Goal: Task Accomplishment & Management: Contribute content

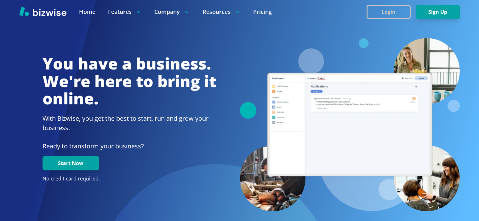
click at [392, 6] on button "Login" at bounding box center [388, 12] width 44 height 14
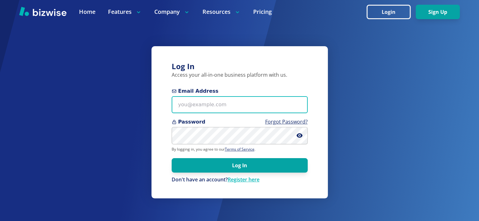
type input "info@thestartupleads.com"
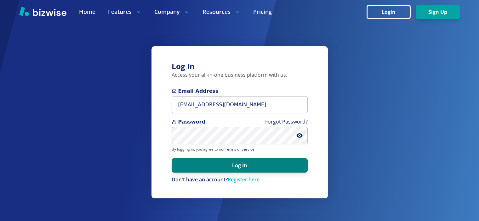
click at [245, 168] on button "Log In" at bounding box center [239, 165] width 136 height 14
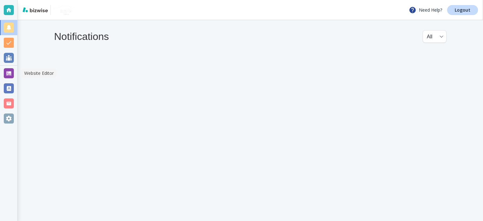
click at [8, 76] on div at bounding box center [9, 73] width 10 height 10
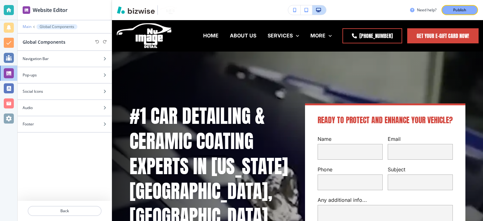
click at [29, 27] on p "Main" at bounding box center [27, 27] width 9 height 4
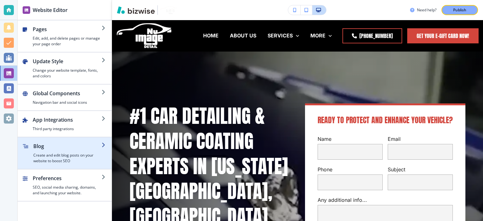
click at [37, 143] on h2 "Blog" at bounding box center [67, 147] width 68 height 8
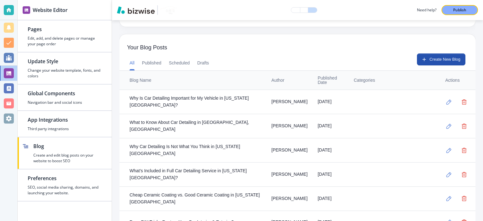
scroll to position [176, 0]
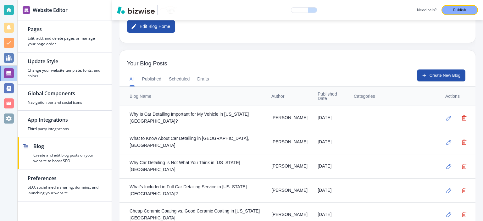
click at [298, 117] on td "[PERSON_NAME]" at bounding box center [290, 118] width 46 height 24
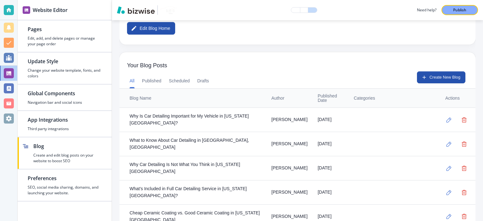
scroll to position [174, 0]
click at [226, 114] on div "Why Is Car Detailing Important for My Vehicle in [US_STATE][GEOGRAPHIC_DATA]?" at bounding box center [196, 121] width 132 height 14
click at [152, 81] on button "Published" at bounding box center [152, 81] width 20 height 15
click at [447, 118] on icon "button" at bounding box center [449, 120] width 5 height 5
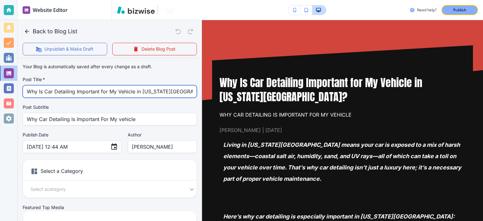
click at [92, 90] on input "Why Is Car Detailing Important for My Vehicle in [US_STATE][GEOGRAPHIC_DATA]?" at bounding box center [110, 92] width 166 height 12
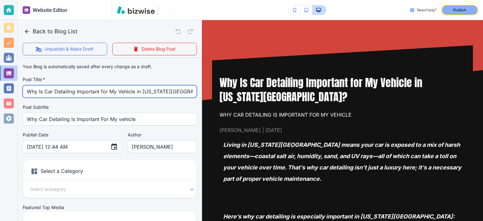
click at [152, 91] on input "Why Is Car Detailing Important for My Vehicle in [US_STATE][GEOGRAPHIC_DATA]?" at bounding box center [110, 92] width 166 height 12
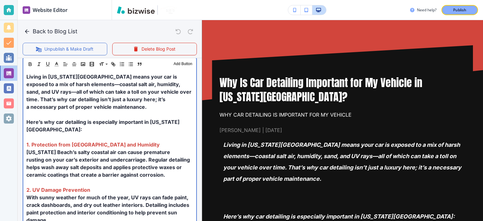
scroll to position [211, 0]
click at [168, 116] on p at bounding box center [109, 114] width 167 height 8
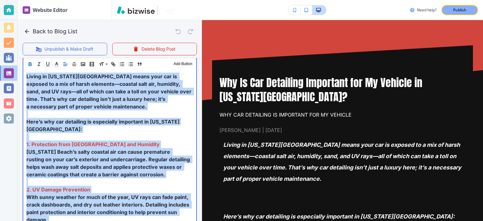
copy div "Loremi do Sitametc Adipi elits doei tem in utlabor et d mag al enima minimven—q…"
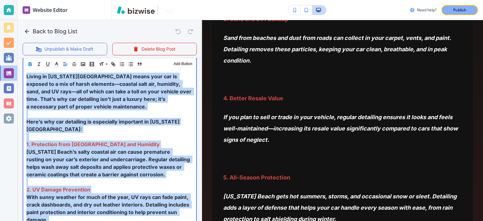
click at [109, 107] on p "Living in [US_STATE][GEOGRAPHIC_DATA] means your car is exposed to a mix of har…" at bounding box center [109, 92] width 167 height 38
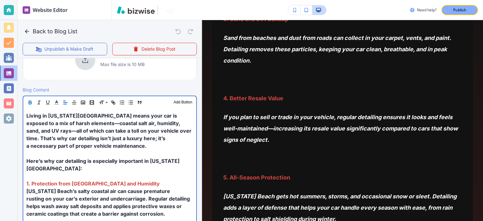
scroll to position [171, 0]
click at [81, 181] on strong "1. Protection from [GEOGRAPHIC_DATA] and Humidity" at bounding box center [92, 184] width 133 height 6
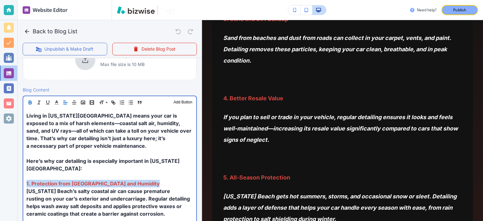
click at [81, 181] on strong "1. Protection from [GEOGRAPHIC_DATA] and Humidity" at bounding box center [92, 184] width 133 height 6
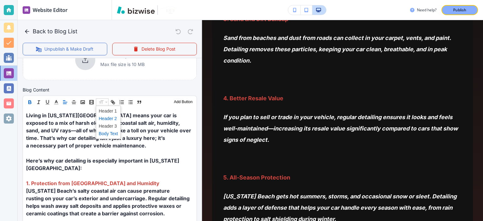
click at [105, 117] on span at bounding box center [108, 119] width 19 height 8
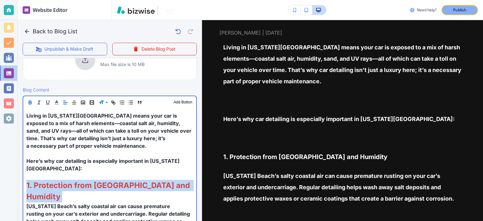
scroll to position [98, 0]
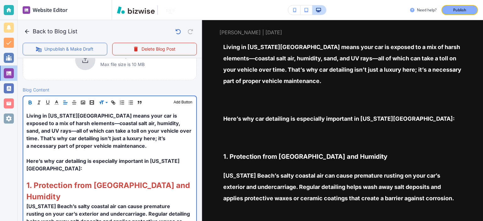
click at [118, 161] on span "Here’s why car detailing is especially important in [US_STATE][GEOGRAPHIC_DATA]:" at bounding box center [102, 165] width 153 height 14
click at [118, 172] on p at bounding box center [109, 176] width 167 height 8
click at [114, 160] on span "Here’s why car detailing is especially important in [US_STATE][GEOGRAPHIC_DATA]:" at bounding box center [102, 165] width 153 height 14
click at [110, 148] on p "Living in [US_STATE][GEOGRAPHIC_DATA] means your car is exposed to a mix of har…" at bounding box center [109, 131] width 167 height 38
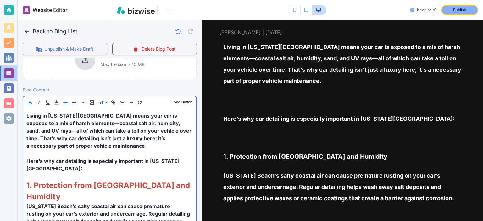
click at [106, 154] on p at bounding box center [109, 154] width 167 height 8
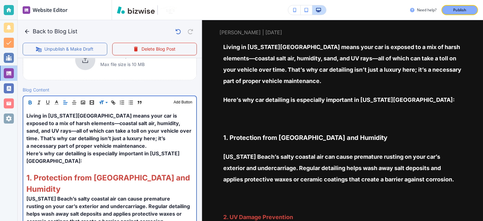
scroll to position [133, 0]
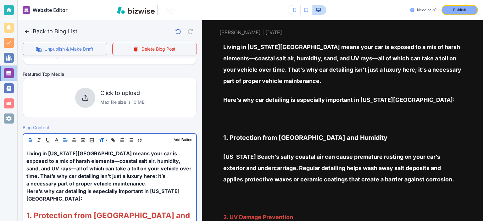
click at [104, 203] on p at bounding box center [109, 207] width 167 height 8
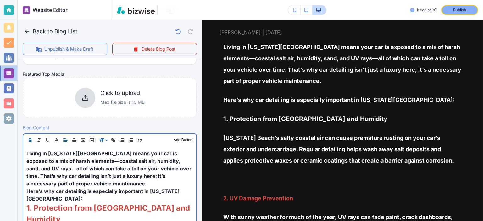
click at [119, 204] on strong "1. Protection from [GEOGRAPHIC_DATA] and Humidity" at bounding box center [109, 214] width 166 height 20
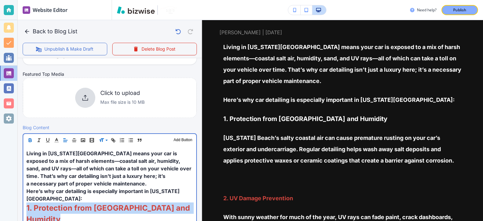
click at [119, 204] on strong "1. Protection from [GEOGRAPHIC_DATA] and Humidity" at bounding box center [109, 214] width 166 height 20
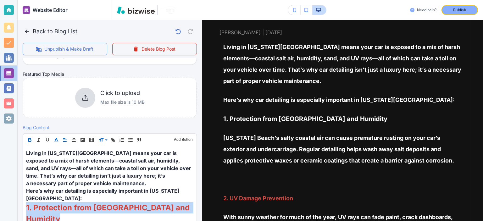
click at [57, 138] on polyline "button" at bounding box center [56, 139] width 2 height 3
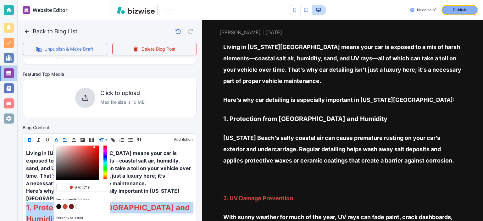
type input "#f6251b"
drag, startPoint x: 84, startPoint y: 151, endPoint x: 94, endPoint y: 146, distance: 11.0
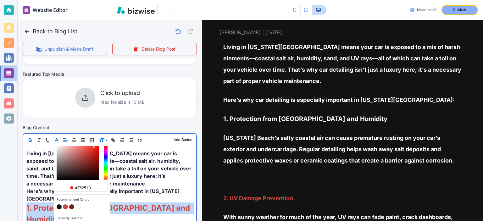
click at [94, 146] on div "button" at bounding box center [78, 163] width 42 height 34
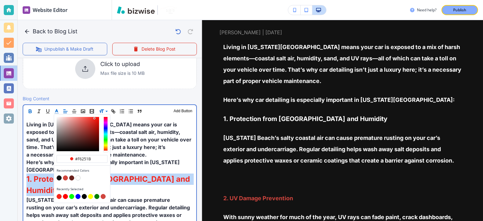
scroll to position [165, 0]
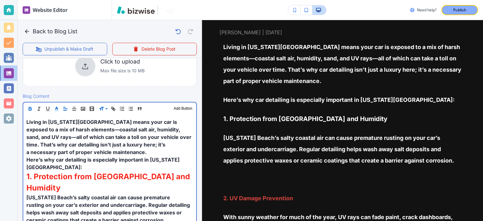
click at [101, 200] on span "[US_STATE] Beach’s salty coastal air can cause premature rusting on your car’s …" at bounding box center [108, 208] width 165 height 29
click at [143, 172] on strong "1. Protection from [GEOGRAPHIC_DATA] and Humidity" at bounding box center [109, 182] width 166 height 20
click at [135, 132] on span "Living in [US_STATE][GEOGRAPHIC_DATA] means your car is exposed to a mix of har…" at bounding box center [109, 137] width 166 height 37
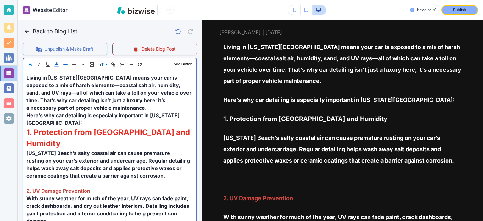
scroll to position [214, 0]
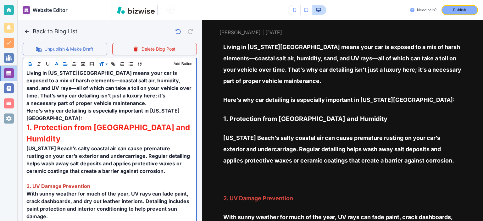
click at [118, 183] on p "2. UV Damage Prevention" at bounding box center [109, 187] width 167 height 8
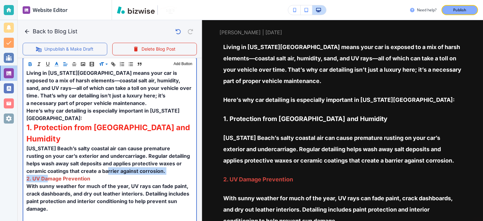
drag, startPoint x: 91, startPoint y: 155, endPoint x: 49, endPoint y: 159, distance: 42.0
click at [49, 176] on strong "2. UV Damage Prevention" at bounding box center [58, 179] width 64 height 6
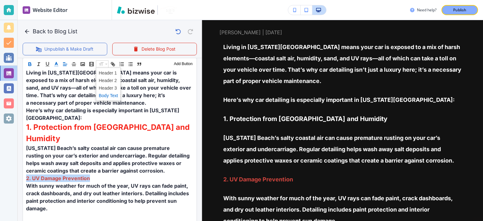
scroll to position [214, 0]
click at [111, 80] on span at bounding box center [108, 81] width 19 height 8
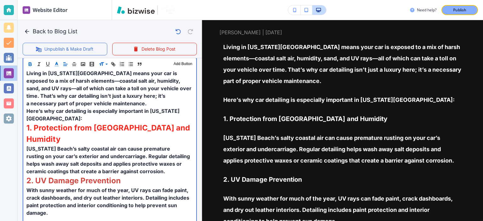
scroll to position [214, 0]
click at [155, 145] on span "[US_STATE] Beach’s salty coastal air can cause premature rusting on your car’s …" at bounding box center [108, 159] width 165 height 29
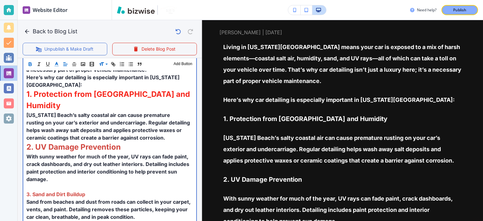
scroll to position [248, 0]
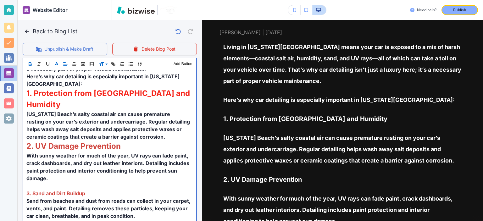
click at [108, 160] on p "With sunny weather for much of the year, UV rays can fade paint, crack dashboar…" at bounding box center [109, 167] width 167 height 30
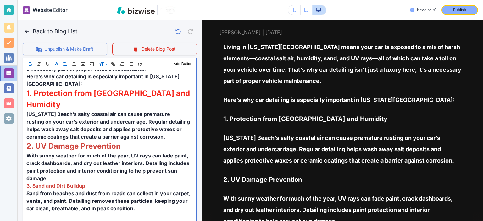
click at [92, 161] on p "With sunny weather for much of the year, UV rays can fade paint, crack dashboar…" at bounding box center [109, 167] width 167 height 30
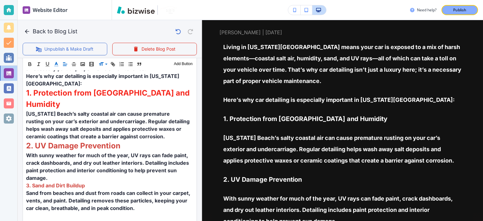
scroll to position [248, 0]
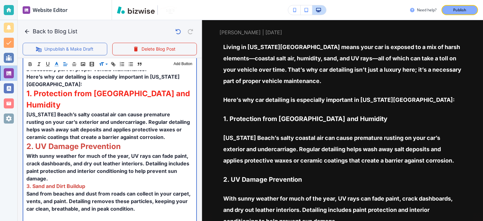
click at [106, 162] on p "With sunny weather for much of the year, UV rays can fade paint, crack dashboar…" at bounding box center [109, 167] width 167 height 30
click at [105, 182] on p "3. Sand and Dirt Buildup" at bounding box center [109, 186] width 167 height 8
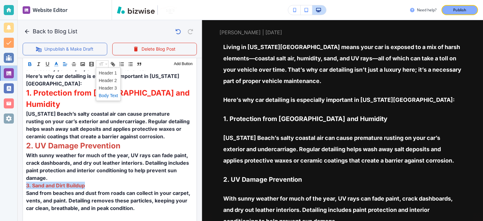
scroll to position [248, 0]
click at [110, 81] on span at bounding box center [108, 81] width 19 height 8
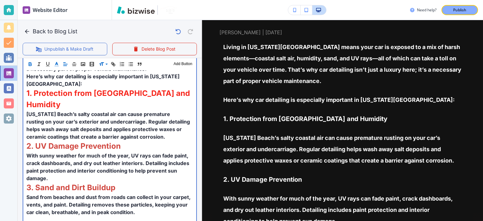
click at [110, 153] on span "With sunny weather for much of the year, UV rays can fade paint, crack dashboar…" at bounding box center [108, 167] width 164 height 29
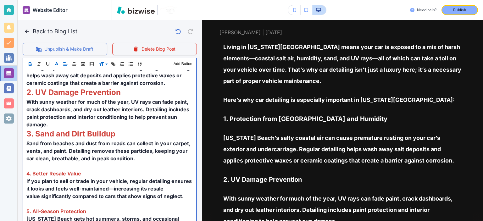
scroll to position [302, 0]
click at [110, 162] on p at bounding box center [109, 166] width 167 height 8
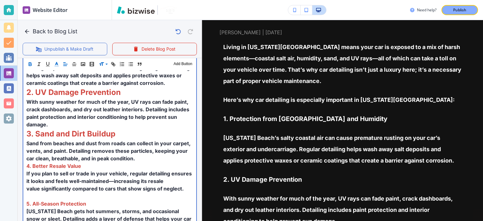
click at [110, 162] on p "4. Better Resale Value" at bounding box center [109, 166] width 167 height 8
click at [102, 162] on p "4. Better Resale Value" at bounding box center [109, 166] width 167 height 8
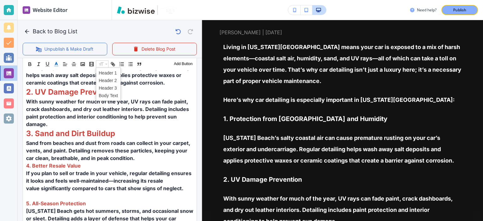
scroll to position [302, 0]
click at [106, 78] on span at bounding box center [108, 81] width 19 height 8
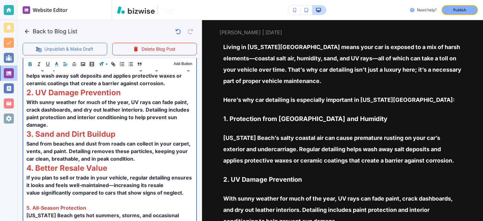
scroll to position [166, 0]
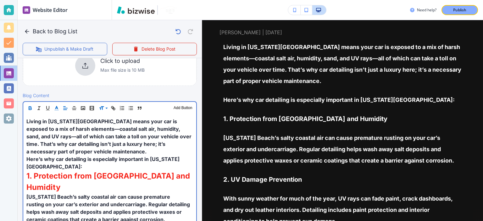
click at [109, 171] on strong "1. Protection from [GEOGRAPHIC_DATA] and Humidity" at bounding box center [109, 181] width 166 height 20
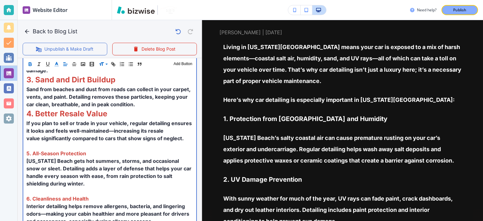
scroll to position [357, 0]
click at [89, 142] on p at bounding box center [109, 146] width 167 height 8
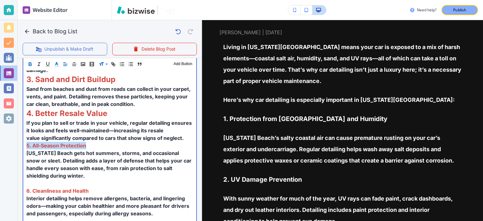
drag, startPoint x: 89, startPoint y: 126, endPoint x: 26, endPoint y: 123, distance: 63.6
click at [26, 123] on div "Living in [US_STATE][GEOGRAPHIC_DATA] means your car is exposed to a mix of har…" at bounding box center [109, 114] width 173 height 380
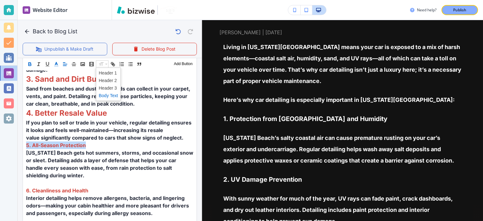
scroll to position [356, 0]
click at [104, 80] on span at bounding box center [108, 81] width 19 height 8
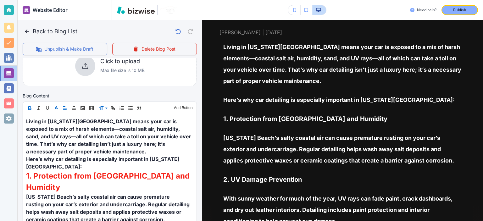
click at [111, 113] on div "Header 1 Header 2 Header 3 Body Text Add Button" at bounding box center [110, 108] width 174 height 13
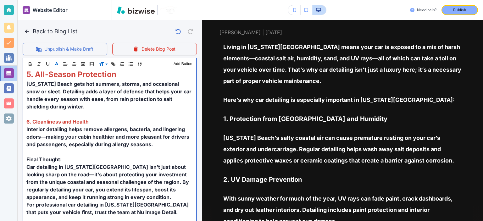
click at [111, 126] on p "Interior detailing helps remove allergens, bacteria, and lingering odors—making…" at bounding box center [109, 137] width 167 height 23
click at [91, 110] on p at bounding box center [109, 114] width 167 height 8
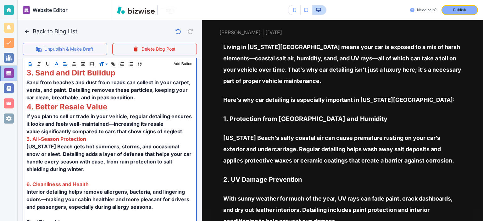
scroll to position [361, 0]
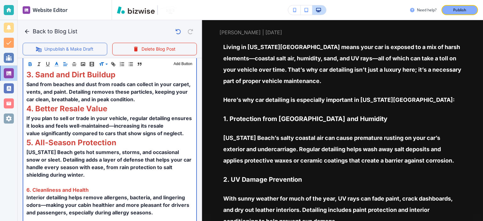
click at [63, 186] on p "6. Cleanliness and Health" at bounding box center [109, 190] width 167 height 8
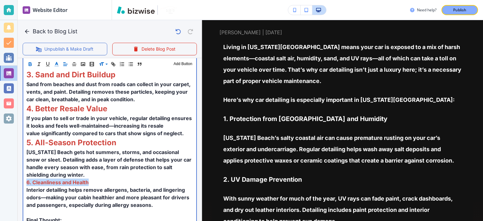
drag, startPoint x: 96, startPoint y: 162, endPoint x: 26, endPoint y: 163, distance: 69.5
click at [26, 179] on p "6. Cleanliness and Health" at bounding box center [109, 183] width 167 height 8
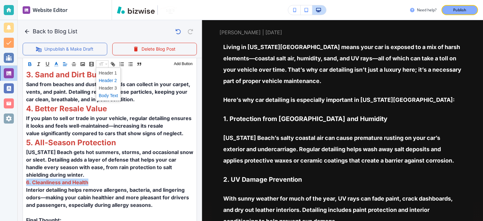
click at [108, 81] on span at bounding box center [108, 81] width 19 height 8
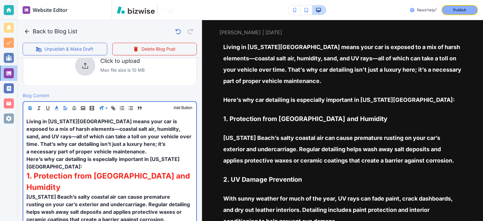
click at [117, 171] on strong "1. Protection from [GEOGRAPHIC_DATA] and Humidity" at bounding box center [109, 181] width 166 height 20
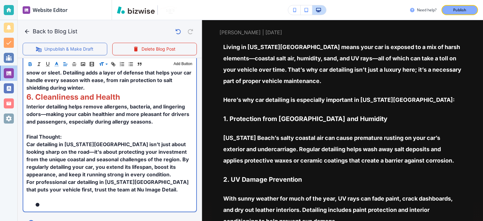
scroll to position [447, 0]
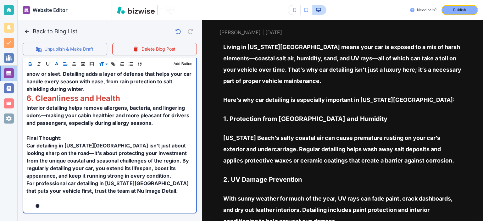
click at [43, 127] on p at bounding box center [109, 131] width 167 height 8
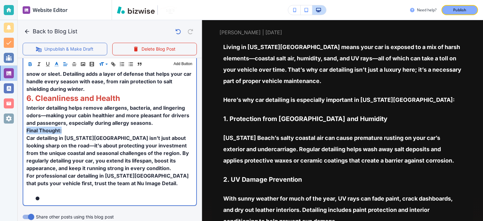
drag, startPoint x: 64, startPoint y: 111, endPoint x: 27, endPoint y: 111, distance: 36.2
click at [27, 127] on p "Final Thought:" at bounding box center [109, 131] width 167 height 8
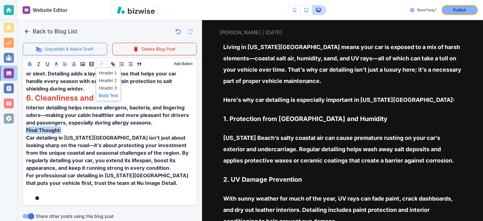
scroll to position [447, 0]
click at [108, 78] on span at bounding box center [108, 81] width 19 height 8
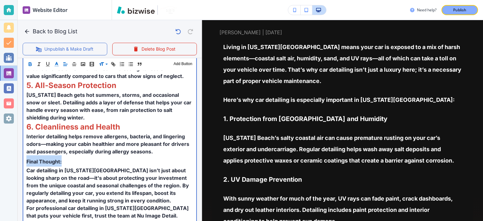
scroll to position [437, 0]
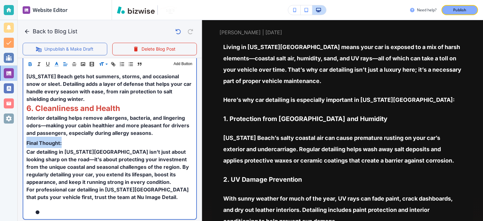
click at [102, 148] on p "Car detailing in [US_STATE][GEOGRAPHIC_DATA] isn’t just about looking sharp on …" at bounding box center [109, 167] width 167 height 38
click at [69, 137] on p "Final Thought:" at bounding box center [109, 142] width 167 height 11
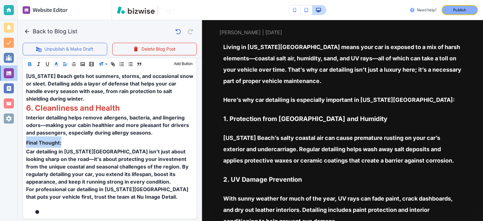
scroll to position [437, 0]
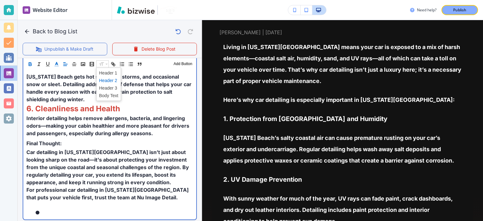
click at [138, 149] on span "Car detailing in [US_STATE][GEOGRAPHIC_DATA] isn’t just about looking sharp on …" at bounding box center [108, 167] width 164 height 37
click at [113, 104] on strong "6. Cleanliness and Health" at bounding box center [73, 108] width 94 height 9
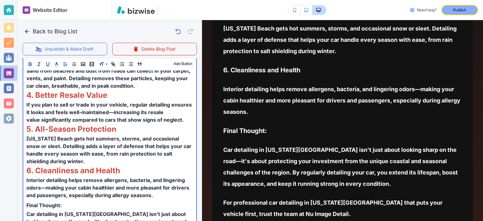
scroll to position [423, 0]
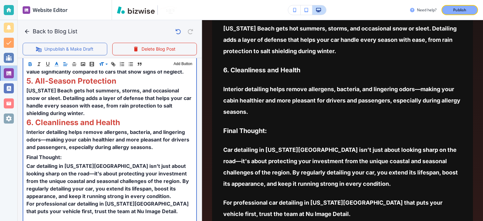
click at [63, 151] on p "Final Thought:" at bounding box center [109, 156] width 167 height 11
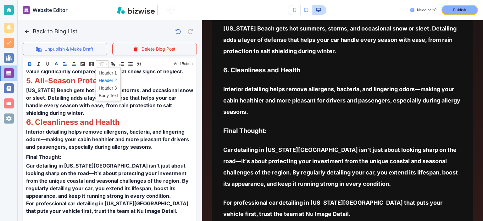
click at [107, 80] on span at bounding box center [108, 81] width 19 height 8
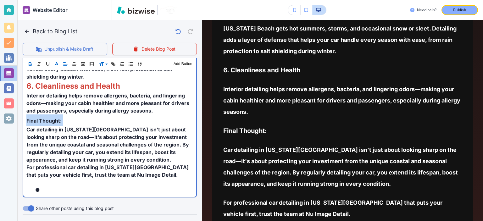
scroll to position [459, 0]
click at [88, 131] on span "Car detailing in [US_STATE][GEOGRAPHIC_DATA] isn’t just about looking sharp on …" at bounding box center [108, 145] width 164 height 37
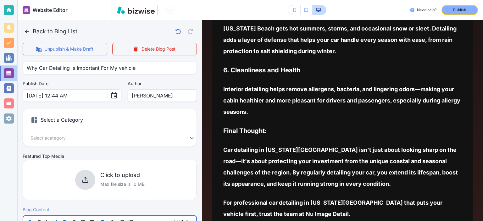
scroll to position [59, 0]
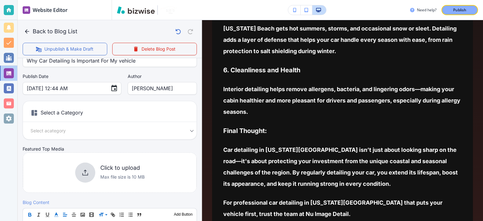
click at [44, 146] on div "Featured Top Media Click to upload Max file size is 10 MB" at bounding box center [110, 169] width 174 height 47
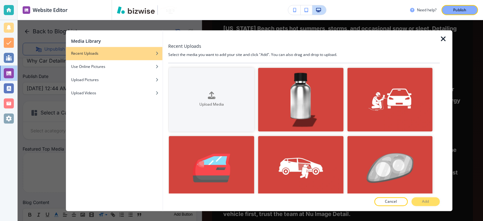
click at [444, 37] on icon "button" at bounding box center [444, 39] width 8 height 8
